Goal: Task Accomplishment & Management: Use online tool/utility

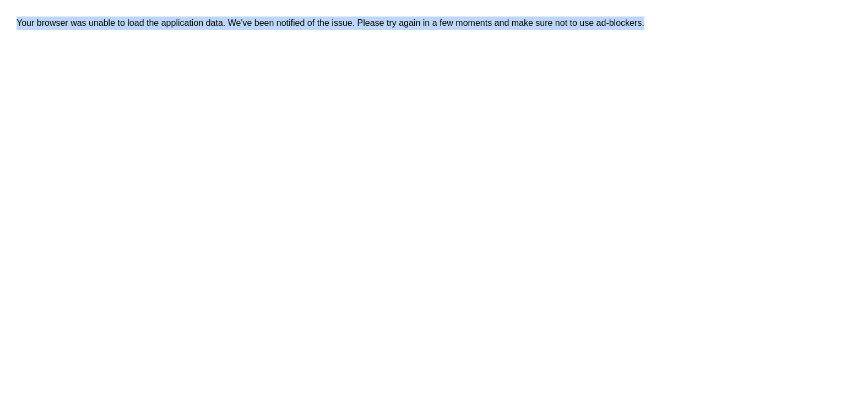
drag, startPoint x: 3, startPoint y: 26, endPoint x: 718, endPoint y: 47, distance: 714.9
click at [719, 36] on div "Your browser was unable to load the application data. We've been notified of th…" at bounding box center [439, 217] width 879 height 435
drag, startPoint x: 695, startPoint y: 88, endPoint x: 591, endPoint y: 87, distance: 104.1
click at [694, 86] on div "Your browser was unable to load the application data. We've been notified of th…" at bounding box center [439, 217] width 879 height 435
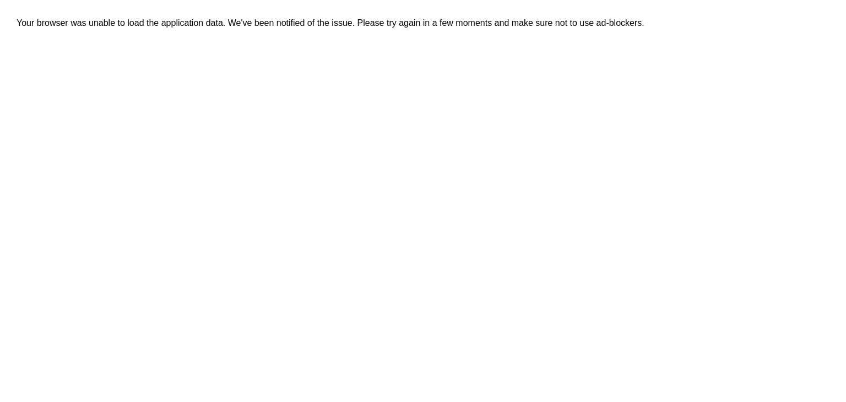
click at [801, 143] on div "Your browser was unable to load the application data. We've been notified of th…" at bounding box center [439, 217] width 879 height 435
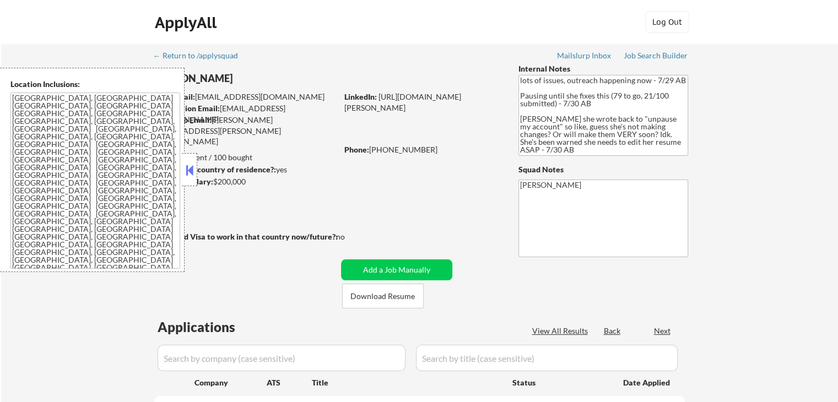
select select ""pending""
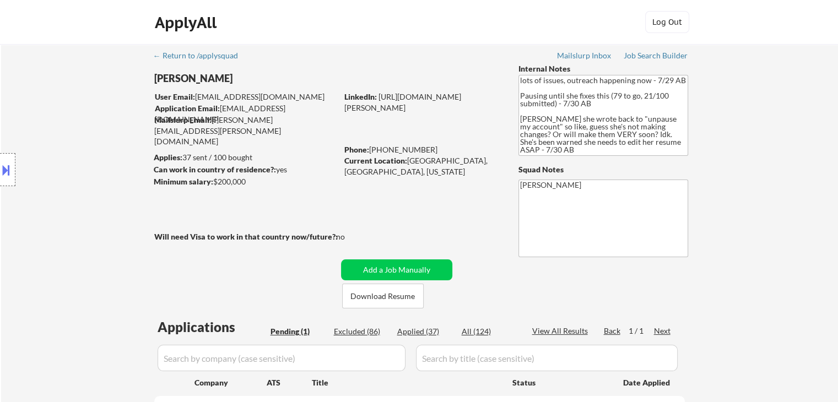
click at [29, 210] on div "Location Inclusions: [GEOGRAPHIC_DATA], [GEOGRAPHIC_DATA] [GEOGRAPHIC_DATA], [G…" at bounding box center [98, 170] width 197 height 204
click at [28, 210] on div "Location Inclusions: [GEOGRAPHIC_DATA], [GEOGRAPHIC_DATA] [GEOGRAPHIC_DATA], [G…" at bounding box center [98, 170] width 197 height 204
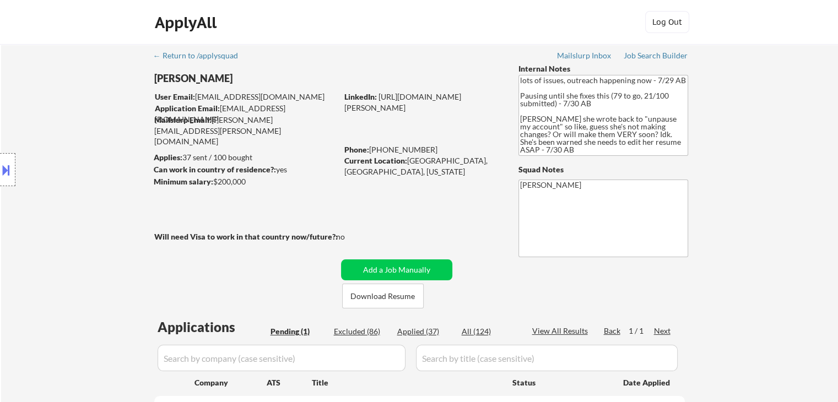
click at [28, 211] on div "Location Inclusions: [GEOGRAPHIC_DATA], [GEOGRAPHIC_DATA] [GEOGRAPHIC_DATA], [G…" at bounding box center [98, 170] width 197 height 204
click at [28, 212] on div "Location Inclusions: [GEOGRAPHIC_DATA], [GEOGRAPHIC_DATA] [GEOGRAPHIC_DATA], [G…" at bounding box center [98, 170] width 197 height 204
click at [56, 207] on div "Location Inclusions: [GEOGRAPHIC_DATA], [GEOGRAPHIC_DATA] [GEOGRAPHIC_DATA], [G…" at bounding box center [98, 170] width 197 height 204
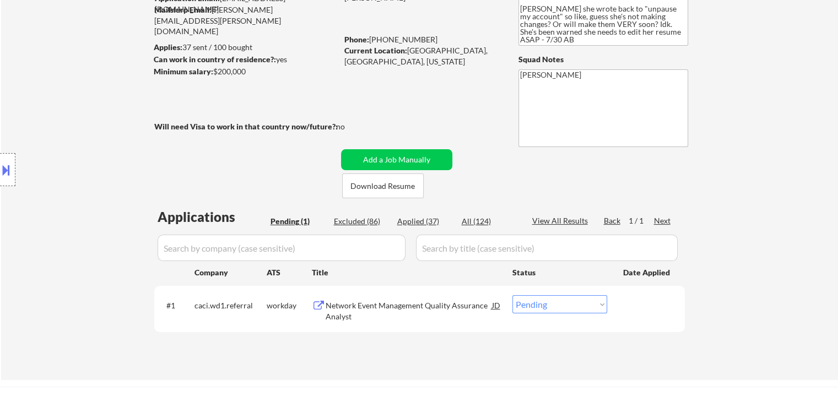
click at [44, 212] on div "Location Inclusions: [GEOGRAPHIC_DATA], [GEOGRAPHIC_DATA] [GEOGRAPHIC_DATA], [G…" at bounding box center [98, 170] width 197 height 204
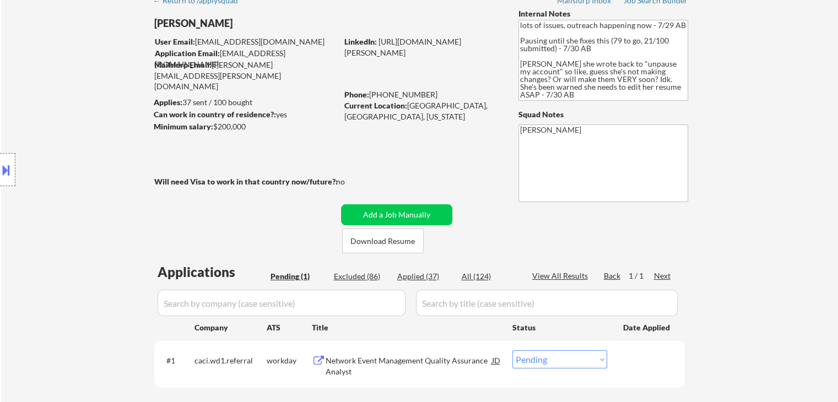
click at [33, 188] on div "Location Inclusions: [GEOGRAPHIC_DATA], [GEOGRAPHIC_DATA] [GEOGRAPHIC_DATA], [G…" at bounding box center [98, 170] width 197 height 204
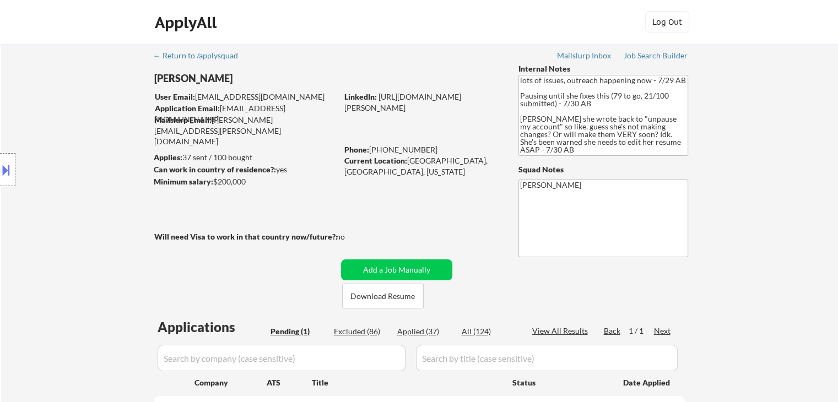
click at [33, 188] on div "Location Inclusions: [GEOGRAPHIC_DATA], [GEOGRAPHIC_DATA] [GEOGRAPHIC_DATA], [G…" at bounding box center [98, 170] width 197 height 204
click at [32, 188] on div "Location Inclusions: [GEOGRAPHIC_DATA], [GEOGRAPHIC_DATA] [GEOGRAPHIC_DATA], [G…" at bounding box center [98, 170] width 197 height 204
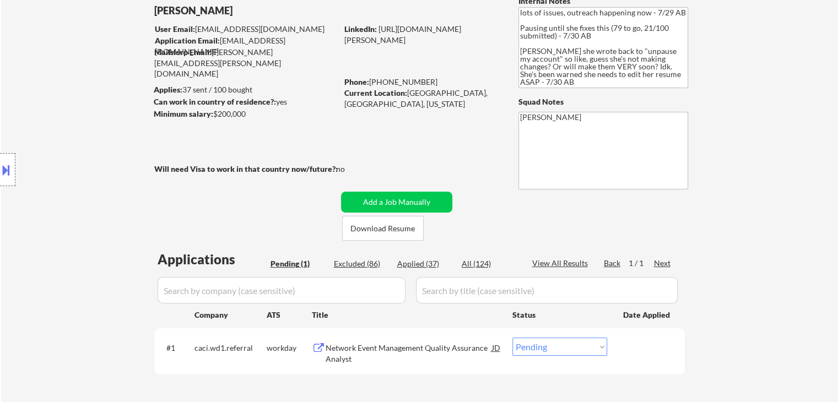
scroll to position [110, 0]
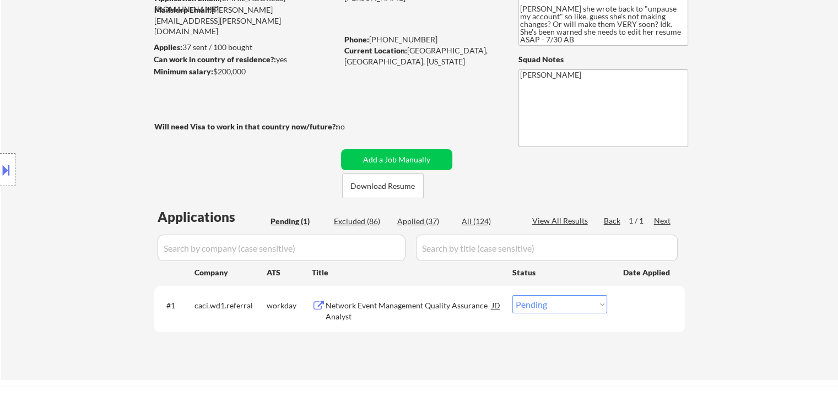
drag, startPoint x: 42, startPoint y: 181, endPoint x: 48, endPoint y: 181, distance: 6.6
click at [42, 181] on div "Location Inclusions: [GEOGRAPHIC_DATA], [GEOGRAPHIC_DATA] [GEOGRAPHIC_DATA], [G…" at bounding box center [98, 170] width 197 height 204
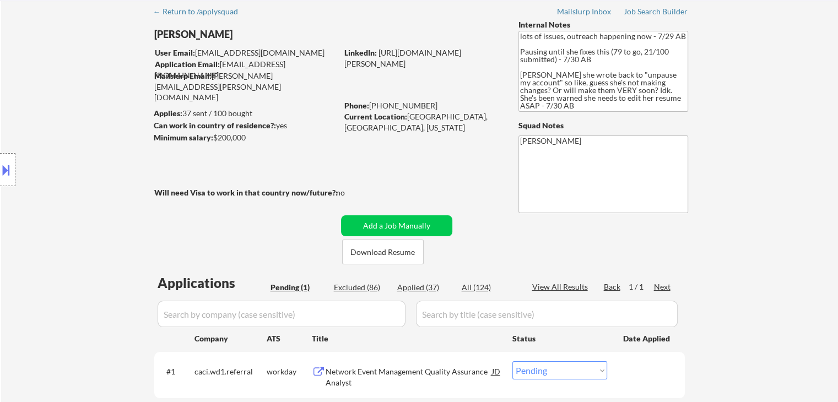
scroll to position [0, 0]
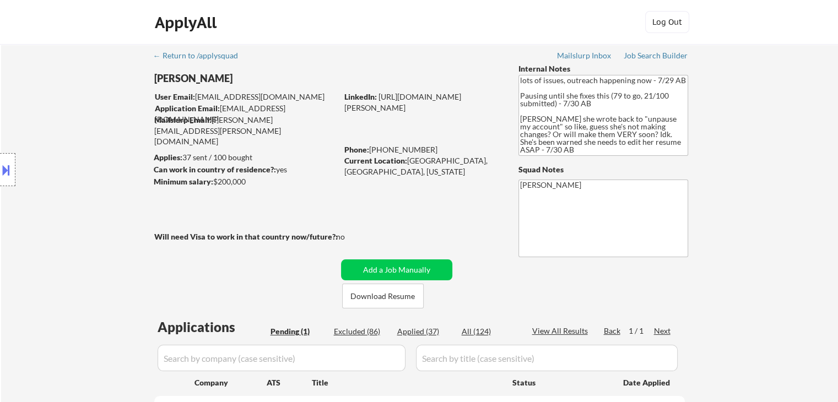
click at [62, 176] on div "Location Inclusions: [GEOGRAPHIC_DATA], [GEOGRAPHIC_DATA] [GEOGRAPHIC_DATA], [G…" at bounding box center [98, 170] width 197 height 204
click at [68, 175] on div "Location Inclusions: [GEOGRAPHIC_DATA], [GEOGRAPHIC_DATA] [GEOGRAPHIC_DATA], [G…" at bounding box center [98, 170] width 197 height 204
click at [63, 172] on div "Location Inclusions: [GEOGRAPHIC_DATA], [GEOGRAPHIC_DATA] [GEOGRAPHIC_DATA], [G…" at bounding box center [98, 170] width 197 height 204
click at [65, 171] on div "Location Inclusions: [GEOGRAPHIC_DATA], [GEOGRAPHIC_DATA] [GEOGRAPHIC_DATA], [G…" at bounding box center [98, 170] width 197 height 204
drag, startPoint x: 75, startPoint y: 161, endPoint x: 86, endPoint y: 169, distance: 13.1
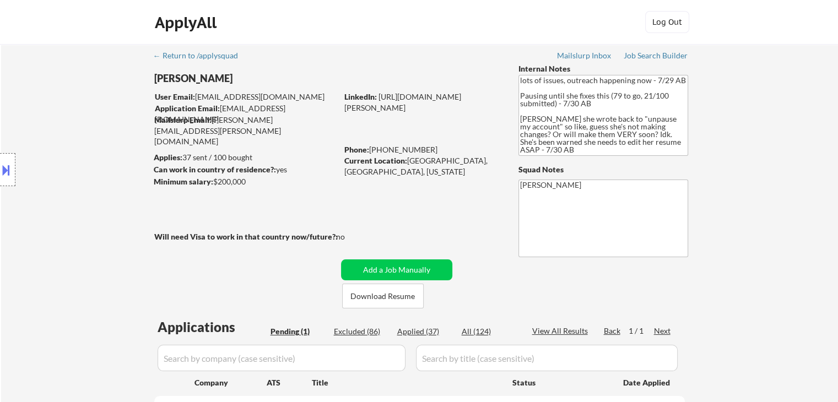
click at [75, 161] on div "Location Inclusions: [GEOGRAPHIC_DATA], [GEOGRAPHIC_DATA] [GEOGRAPHIC_DATA], [G…" at bounding box center [98, 170] width 197 height 204
click at [86, 166] on div "Location Inclusions: [GEOGRAPHIC_DATA], [GEOGRAPHIC_DATA] [GEOGRAPHIC_DATA], [G…" at bounding box center [98, 170] width 197 height 204
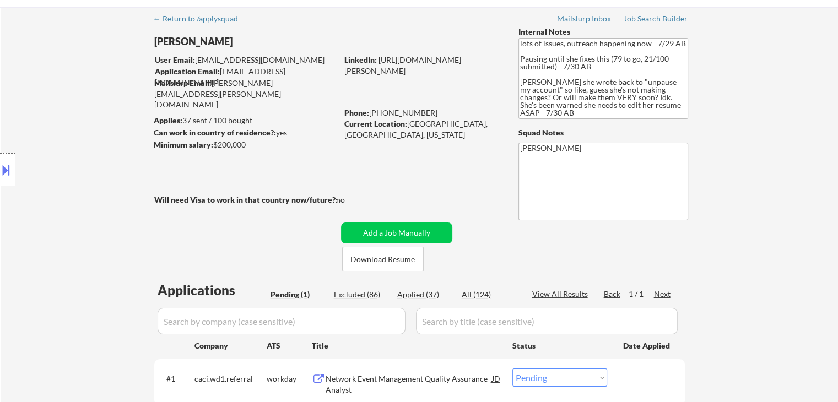
scroll to position [55, 0]
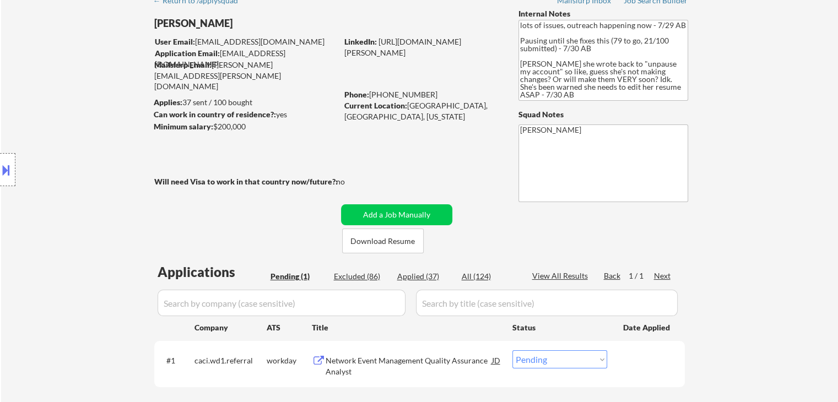
click at [88, 166] on div "Location Inclusions: [GEOGRAPHIC_DATA], [GEOGRAPHIC_DATA] [GEOGRAPHIC_DATA], [G…" at bounding box center [98, 170] width 197 height 204
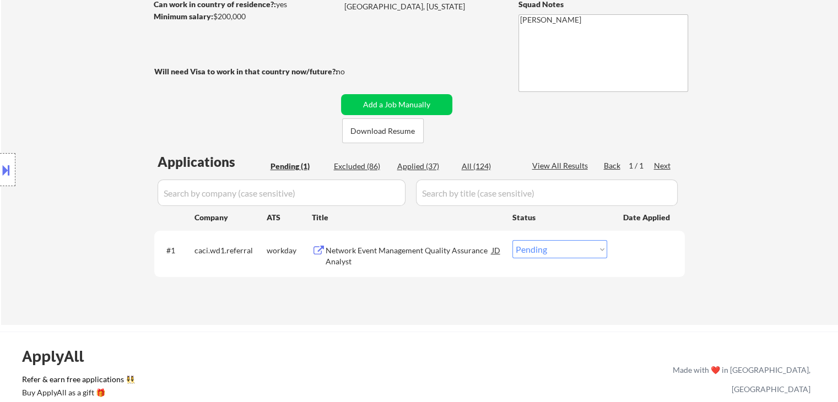
click at [66, 172] on div "Location Inclusions: [GEOGRAPHIC_DATA], [GEOGRAPHIC_DATA] [GEOGRAPHIC_DATA], [G…" at bounding box center [98, 170] width 197 height 204
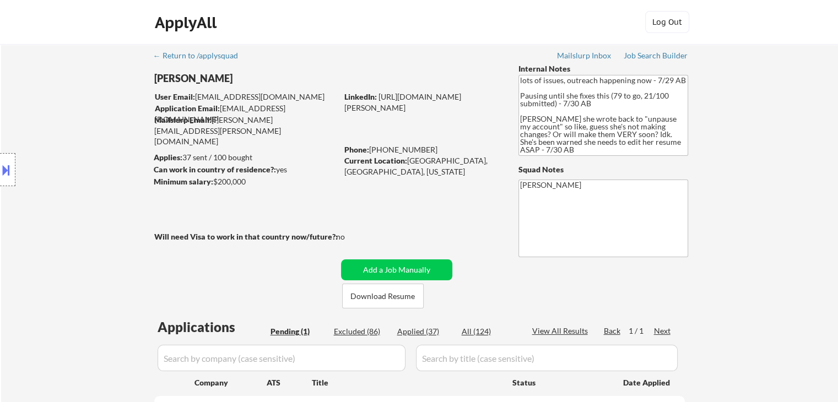
click at [66, 172] on div "Location Inclusions: [GEOGRAPHIC_DATA], [GEOGRAPHIC_DATA] [GEOGRAPHIC_DATA], [G…" at bounding box center [98, 170] width 197 height 204
click at [68, 172] on div "Location Inclusions: [GEOGRAPHIC_DATA], [GEOGRAPHIC_DATA] [GEOGRAPHIC_DATA], [G…" at bounding box center [98, 170] width 197 height 204
click at [83, 170] on div "Location Inclusions: [GEOGRAPHIC_DATA], [GEOGRAPHIC_DATA] [GEOGRAPHIC_DATA], [G…" at bounding box center [98, 170] width 197 height 204
click at [82, 170] on div "Location Inclusions: [GEOGRAPHIC_DATA], [GEOGRAPHIC_DATA] [GEOGRAPHIC_DATA], [G…" at bounding box center [98, 170] width 197 height 204
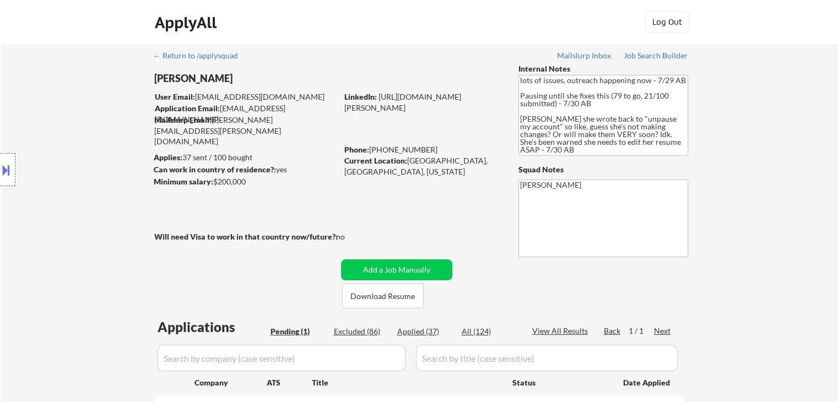
click at [81, 171] on div "Location Inclusions: [GEOGRAPHIC_DATA], [GEOGRAPHIC_DATA] [GEOGRAPHIC_DATA], [G…" at bounding box center [98, 170] width 197 height 204
drag, startPoint x: 84, startPoint y: 170, endPoint x: 90, endPoint y: 179, distance: 10.2
click at [86, 170] on div "Location Inclusions: [GEOGRAPHIC_DATA], [GEOGRAPHIC_DATA] [GEOGRAPHIC_DATA], [G…" at bounding box center [98, 170] width 197 height 204
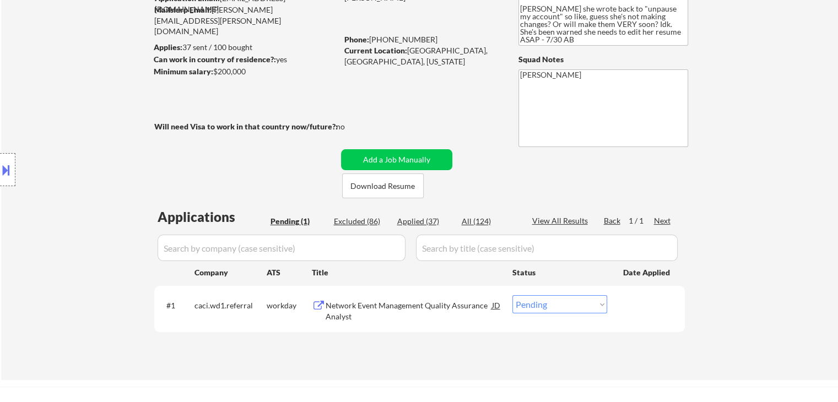
click at [90, 179] on div "Location Inclusions: [GEOGRAPHIC_DATA], [GEOGRAPHIC_DATA] [GEOGRAPHIC_DATA], [G…" at bounding box center [98, 170] width 197 height 204
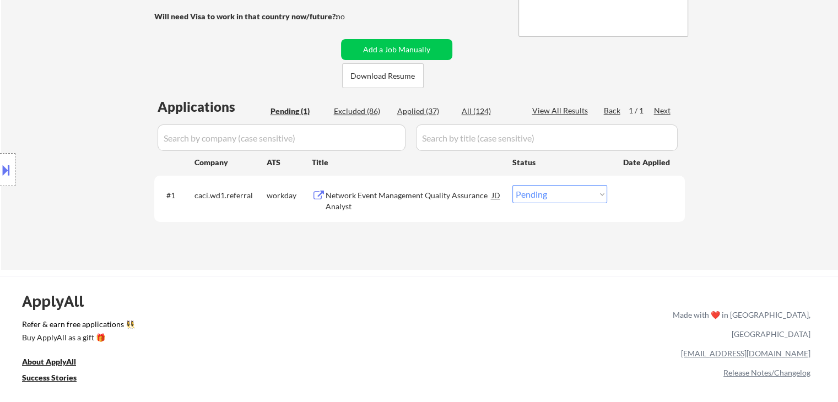
click at [93, 178] on div "Location Inclusions: [GEOGRAPHIC_DATA], [GEOGRAPHIC_DATA] [GEOGRAPHIC_DATA], [G…" at bounding box center [98, 170] width 197 height 204
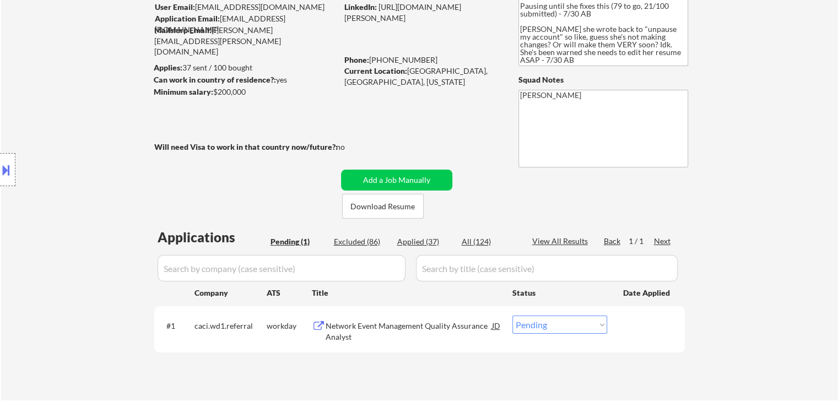
scroll to position [55, 0]
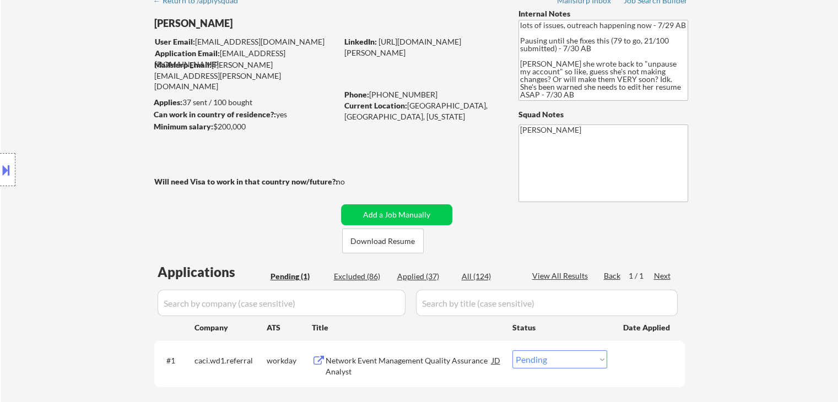
click at [93, 177] on div "Location Inclusions: [GEOGRAPHIC_DATA], [GEOGRAPHIC_DATA] [GEOGRAPHIC_DATA], [G…" at bounding box center [98, 170] width 197 height 204
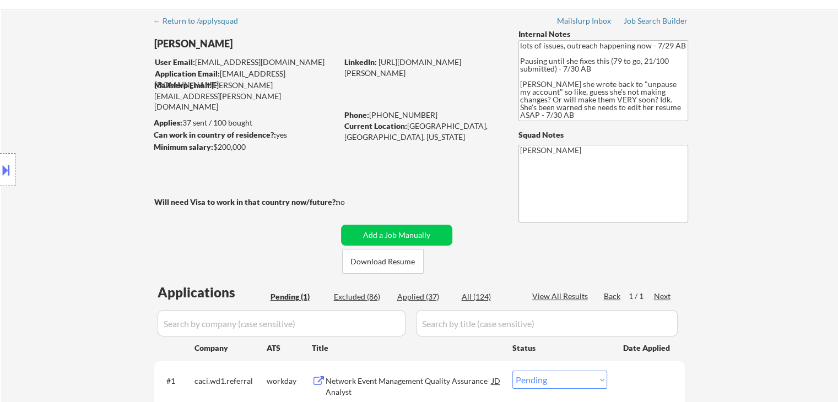
scroll to position [0, 0]
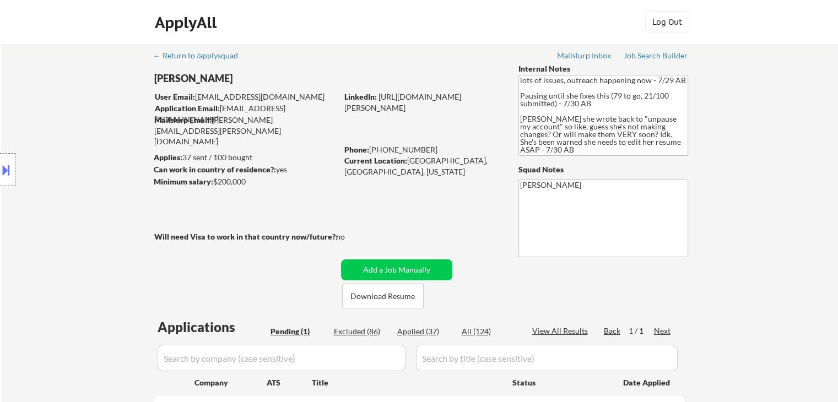
click at [99, 175] on div "Location Inclusions: [GEOGRAPHIC_DATA], [GEOGRAPHIC_DATA] [GEOGRAPHIC_DATA], [G…" at bounding box center [98, 170] width 197 height 204
click at [98, 181] on div "Location Inclusions: [GEOGRAPHIC_DATA], [GEOGRAPHIC_DATA] [GEOGRAPHIC_DATA], [G…" at bounding box center [98, 170] width 197 height 204
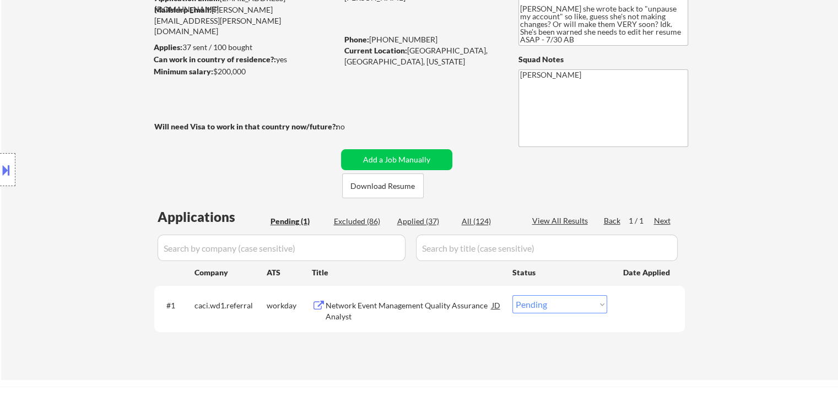
click at [93, 189] on div "Location Inclusions: [GEOGRAPHIC_DATA], [GEOGRAPHIC_DATA] [GEOGRAPHIC_DATA], [G…" at bounding box center [98, 170] width 197 height 204
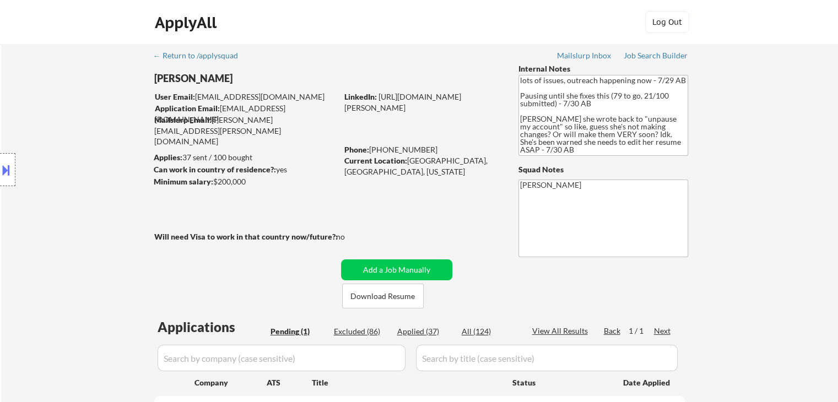
click at [82, 188] on div "Location Inclusions: [GEOGRAPHIC_DATA], [GEOGRAPHIC_DATA] [GEOGRAPHIC_DATA], [G…" at bounding box center [98, 170] width 197 height 204
click at [82, 189] on div "Location Inclusions: [GEOGRAPHIC_DATA], [GEOGRAPHIC_DATA] [GEOGRAPHIC_DATA], [G…" at bounding box center [98, 170] width 197 height 204
click at [82, 190] on div "Location Inclusions: [GEOGRAPHIC_DATA], [GEOGRAPHIC_DATA] [GEOGRAPHIC_DATA], [G…" at bounding box center [98, 170] width 197 height 204
click at [82, 191] on div "Location Inclusions: [GEOGRAPHIC_DATA], [GEOGRAPHIC_DATA] [GEOGRAPHIC_DATA], [G…" at bounding box center [98, 170] width 197 height 204
drag, startPoint x: 90, startPoint y: 168, endPoint x: 61, endPoint y: 214, distance: 54.7
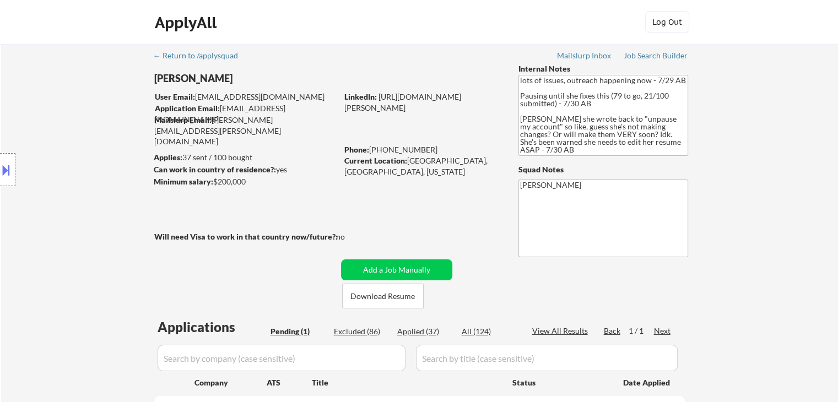
click at [89, 168] on div "Location Inclusions: [GEOGRAPHIC_DATA], [GEOGRAPHIC_DATA] [GEOGRAPHIC_DATA], [G…" at bounding box center [98, 170] width 197 height 204
click at [71, 205] on div "Location Inclusions: [GEOGRAPHIC_DATA], [GEOGRAPHIC_DATA] [GEOGRAPHIC_DATA], [G…" at bounding box center [98, 170] width 197 height 204
click at [72, 203] on div "Location Inclusions: [GEOGRAPHIC_DATA], [GEOGRAPHIC_DATA] [GEOGRAPHIC_DATA], [G…" at bounding box center [98, 170] width 197 height 204
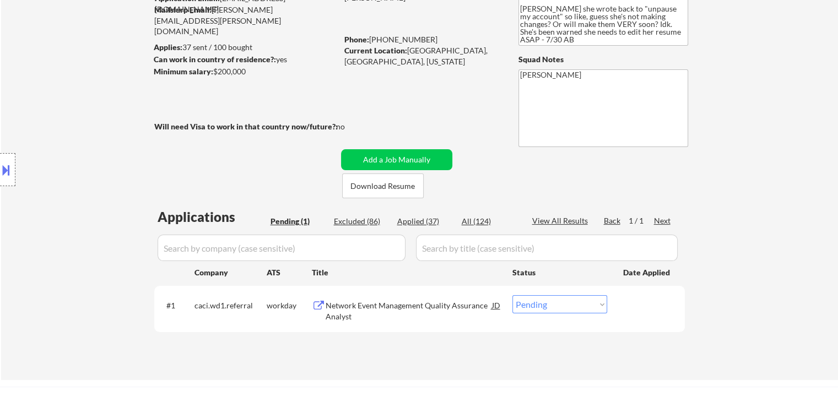
click at [67, 208] on div "Location Inclusions: [GEOGRAPHIC_DATA], [GEOGRAPHIC_DATA] [GEOGRAPHIC_DATA], [G…" at bounding box center [98, 170] width 197 height 204
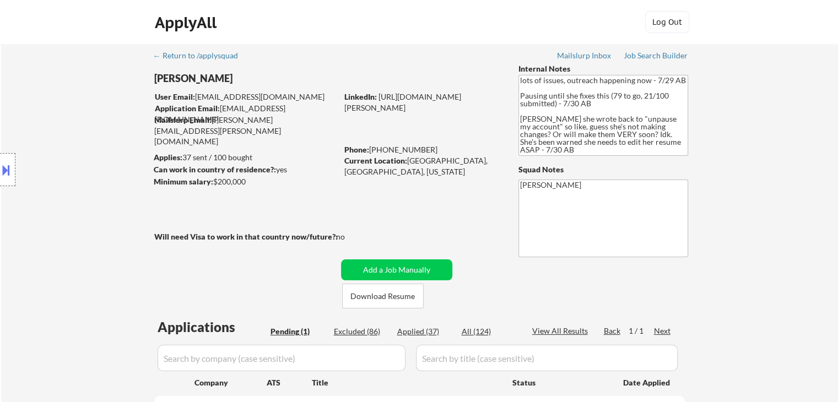
click at [68, 208] on div "Location Inclusions: [GEOGRAPHIC_DATA], [GEOGRAPHIC_DATA] [GEOGRAPHIC_DATA], [G…" at bounding box center [98, 170] width 197 height 204
click at [78, 222] on div "Location Inclusions: [GEOGRAPHIC_DATA], [GEOGRAPHIC_DATA] [GEOGRAPHIC_DATA], [G…" at bounding box center [98, 170] width 197 height 204
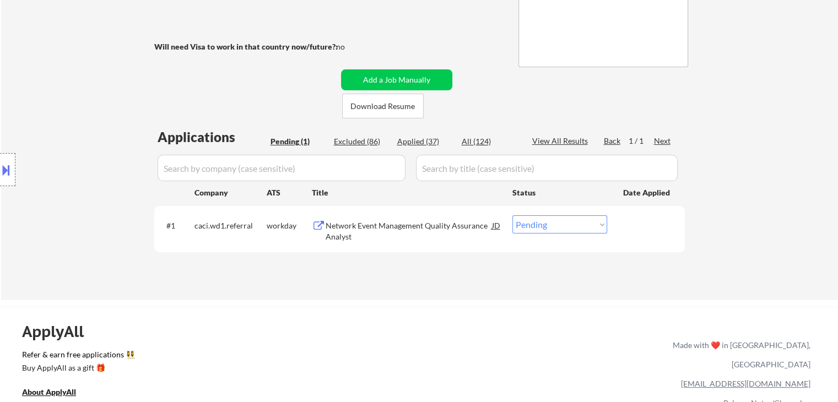
scroll to position [220, 0]
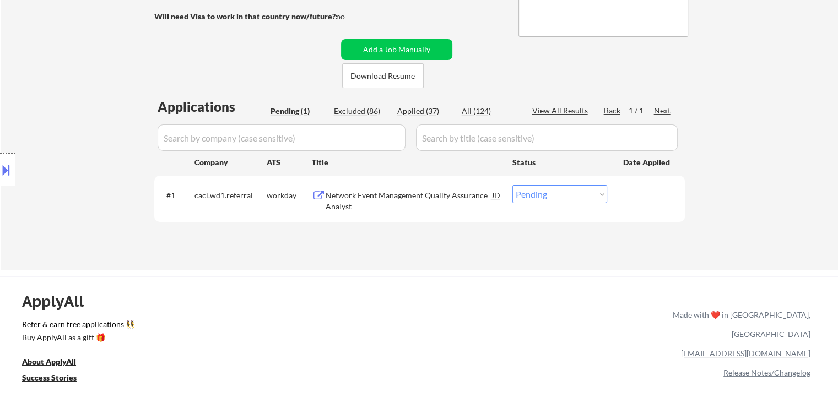
click at [83, 221] on div "Location Inclusions: [GEOGRAPHIC_DATA], [GEOGRAPHIC_DATA] [GEOGRAPHIC_DATA], [G…" at bounding box center [98, 170] width 197 height 204
click at [343, 204] on div "Network Event Management Quality Assurance Analyst" at bounding box center [409, 200] width 166 height 21
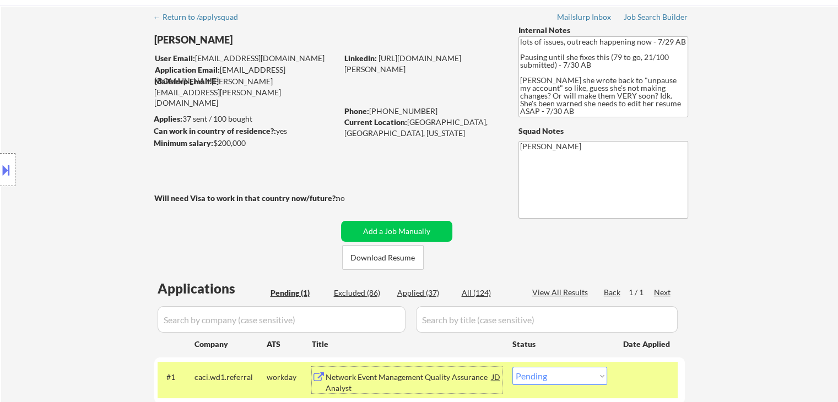
scroll to position [0, 0]
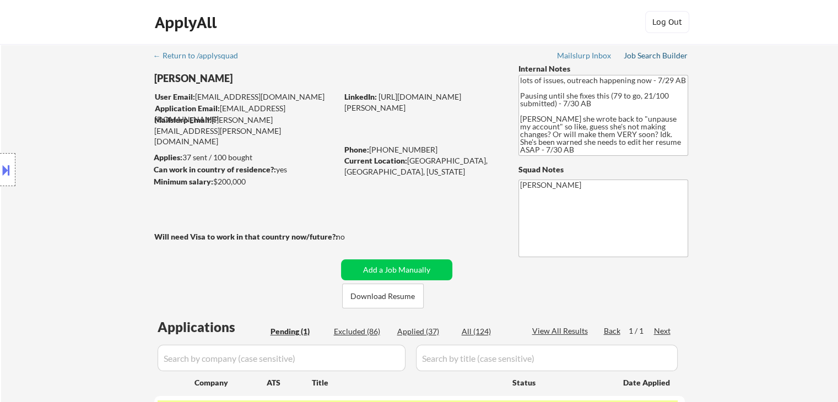
click at [646, 56] on div "Job Search Builder" at bounding box center [656, 56] width 64 height 8
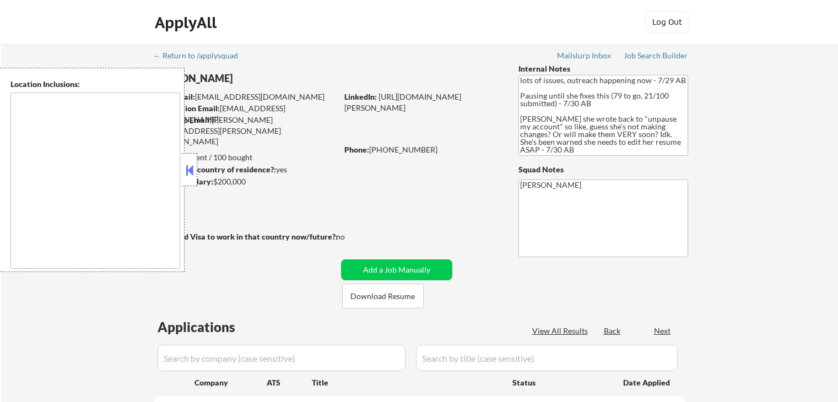
select select ""pending""
type textarea "[GEOGRAPHIC_DATA], [GEOGRAPHIC_DATA] [GEOGRAPHIC_DATA], [GEOGRAPHIC_DATA] [GEOG…"
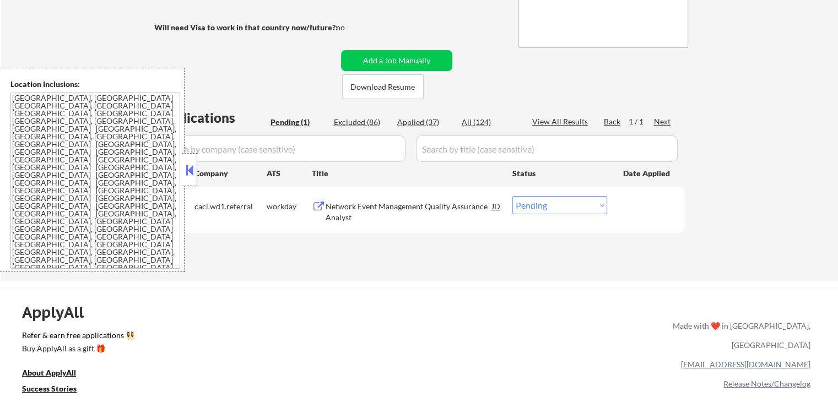
scroll to position [220, 0]
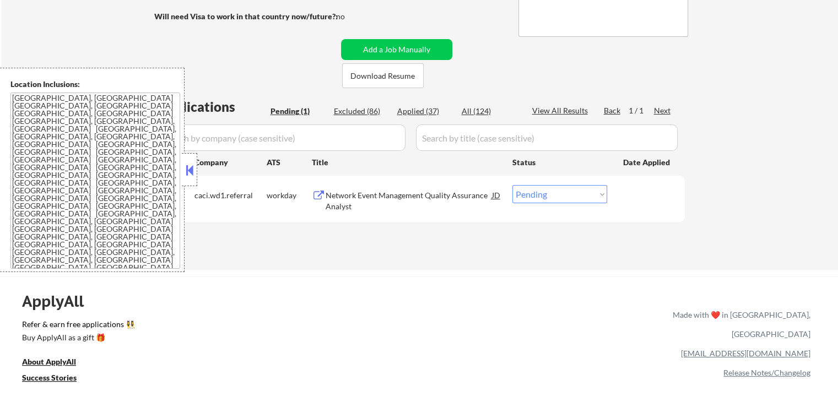
drag, startPoint x: 196, startPoint y: 175, endPoint x: 138, endPoint y: 229, distance: 79.1
click at [196, 175] on div at bounding box center [189, 169] width 15 height 33
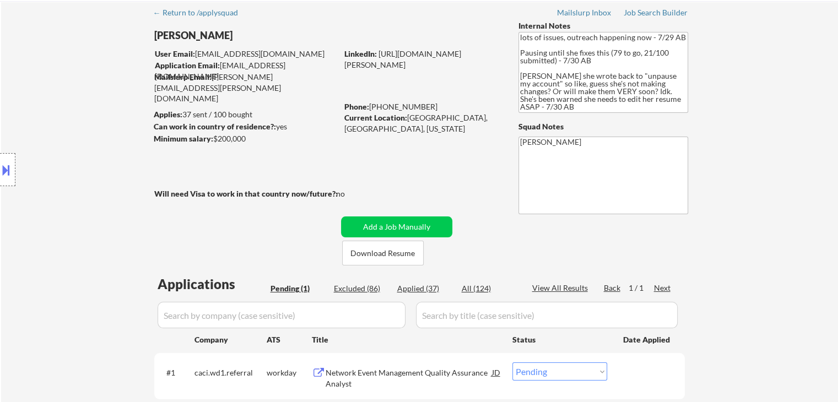
scroll to position [0, 0]
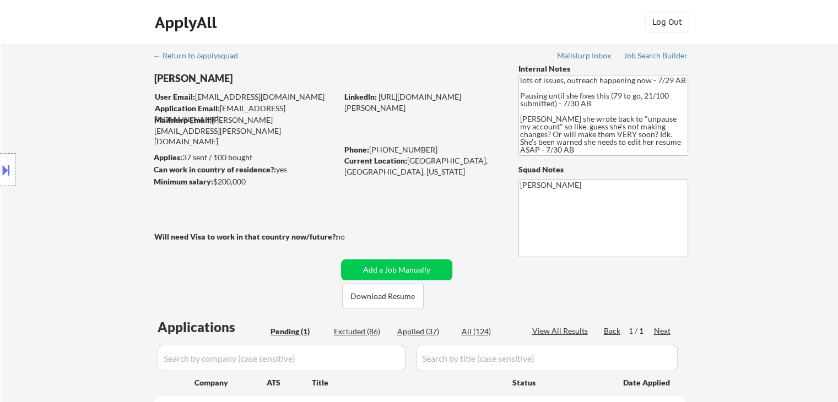
click at [40, 220] on div "Location Inclusions: [GEOGRAPHIC_DATA], [GEOGRAPHIC_DATA] [GEOGRAPHIC_DATA], [G…" at bounding box center [98, 170] width 197 height 204
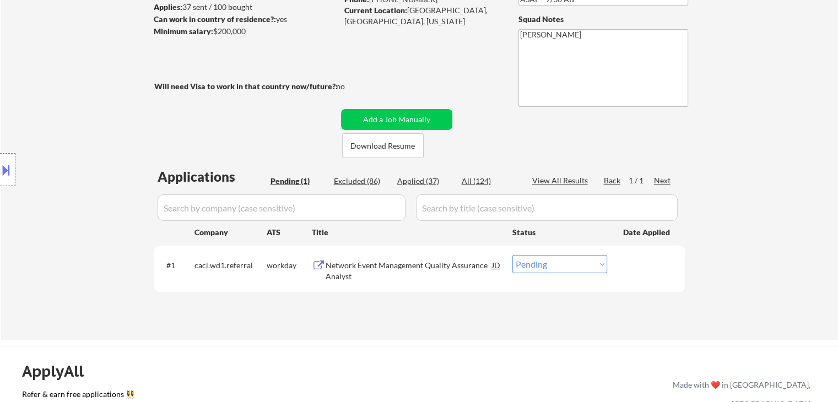
scroll to position [165, 0]
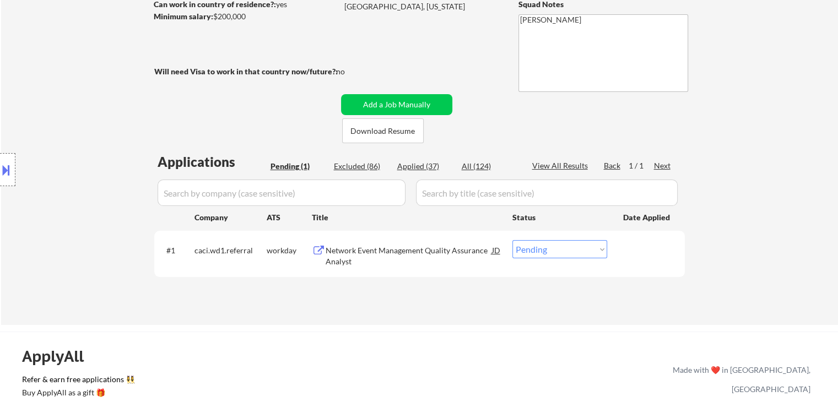
click at [11, 111] on div "Location Inclusions: [GEOGRAPHIC_DATA], [GEOGRAPHIC_DATA] [GEOGRAPHIC_DATA], [G…" at bounding box center [98, 170] width 197 height 204
